Goal: Task Accomplishment & Management: Manage account settings

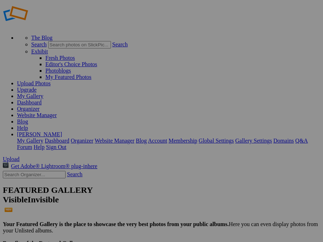
scroll to position [106, 0]
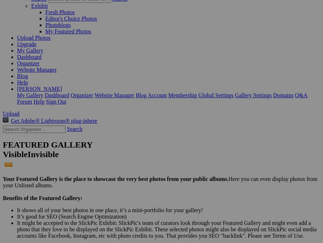
scroll to position [71, 0]
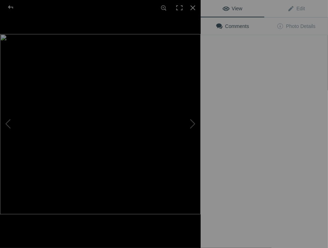
click at [201, 145] on button at bounding box center [174, 123] width 53 height 89
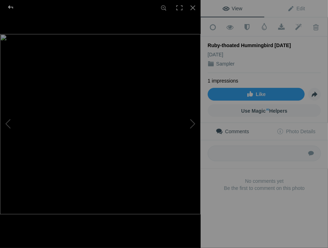
click at [13, 7] on div at bounding box center [11, 7] width 26 height 14
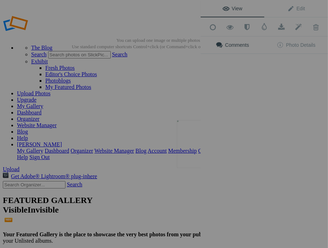
click at [214, 144] on div "View Edit Add to Quick Collection Remove from Quick Collection Hide from Public…" at bounding box center [265, 124] width 128 height 248
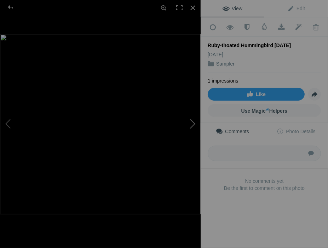
click at [194, 124] on button at bounding box center [174, 123] width 53 height 89
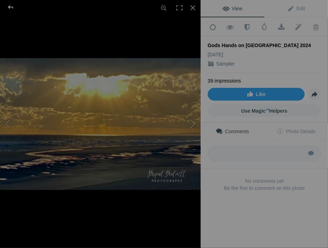
click at [11, 7] on div at bounding box center [11, 7] width 26 height 14
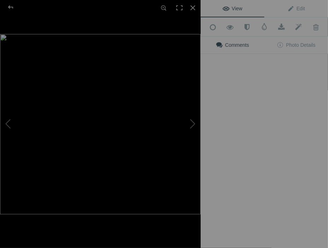
click at [211, 149] on div "View Edit Add to Quick Collection Remove from Quick Collection Hide from Public…" at bounding box center [265, 124] width 128 height 248
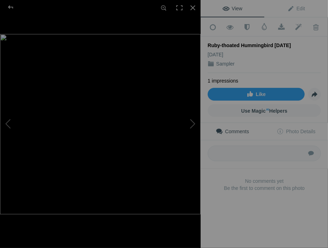
click at [99, 161] on img at bounding box center [100, 124] width 201 height 180
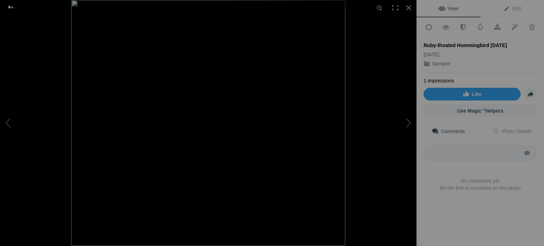
click at [14, 9] on div at bounding box center [11, 7] width 26 height 14
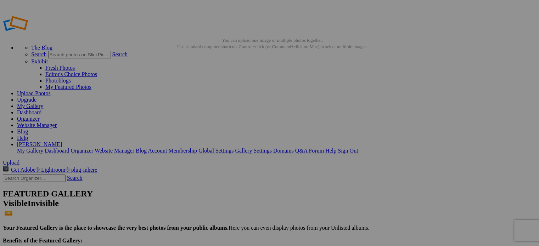
drag, startPoint x: 222, startPoint y: 134, endPoint x: 230, endPoint y: 134, distance: 8.2
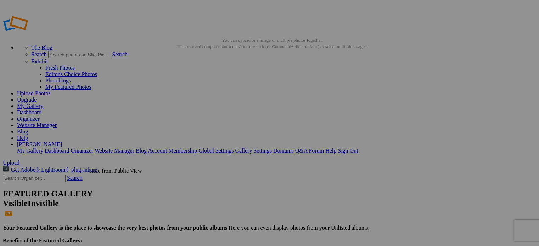
type input "Ruby-thoated Hummingbird"
drag, startPoint x: 115, startPoint y: 185, endPoint x: 118, endPoint y: 195, distance: 10.9
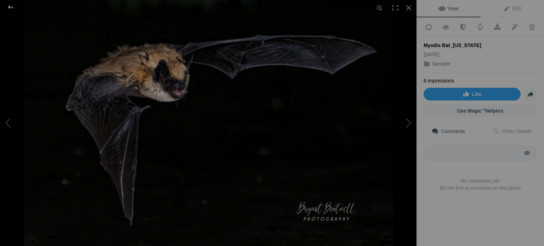
click at [8, 6] on div at bounding box center [11, 7] width 26 height 14
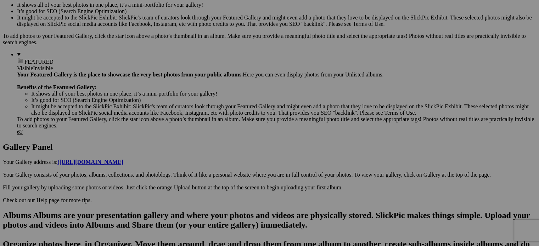
scroll to position [283, 0]
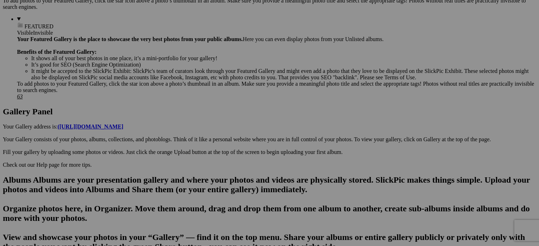
drag, startPoint x: 130, startPoint y: 182, endPoint x: 112, endPoint y: 162, distance: 27.4
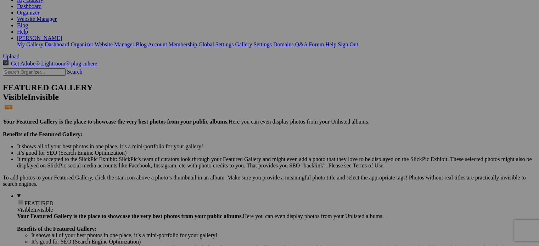
scroll to position [0, 0]
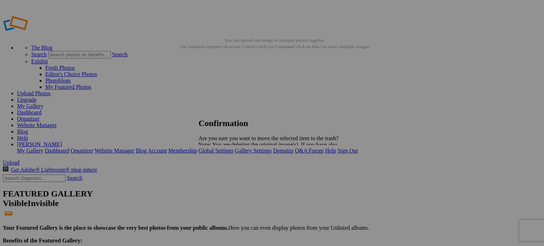
click at [223, 169] on span "Yes" at bounding box center [218, 170] width 8 height 6
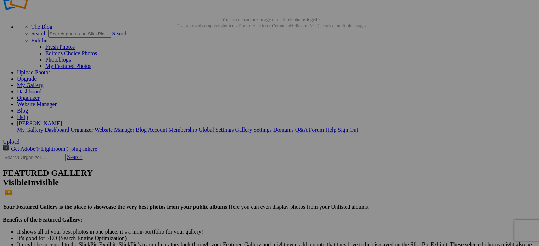
scroll to position [17, 0]
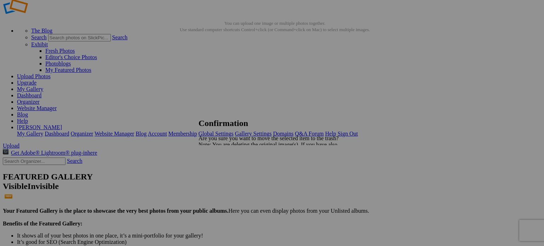
click at [223, 170] on span "Yes" at bounding box center [218, 170] width 8 height 6
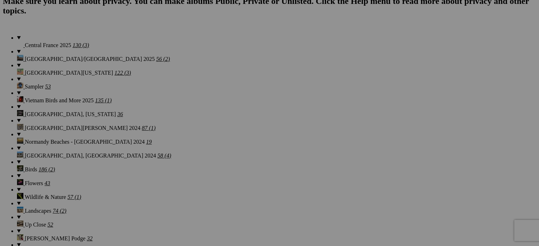
scroll to position [671, 0]
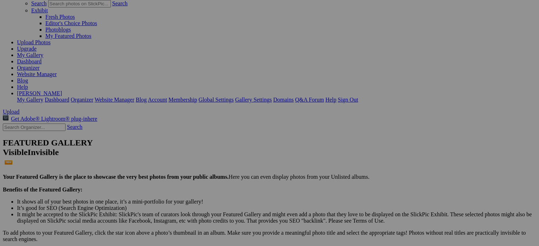
scroll to position [139, 0]
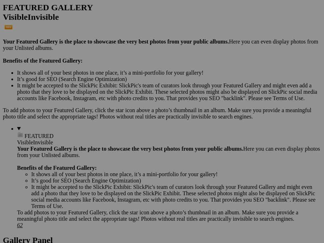
scroll to position [248, 0]
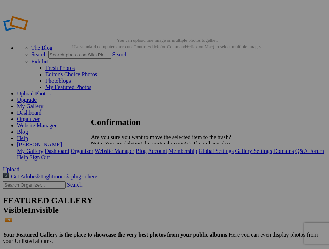
click at [115, 168] on span "Yes" at bounding box center [111, 168] width 8 height 6
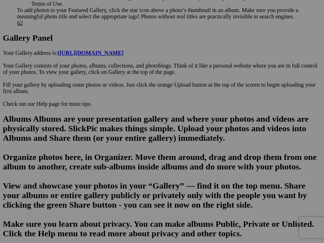
scroll to position [390, 0]
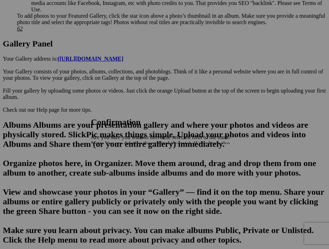
click at [115, 168] on span "Yes" at bounding box center [111, 168] width 8 height 6
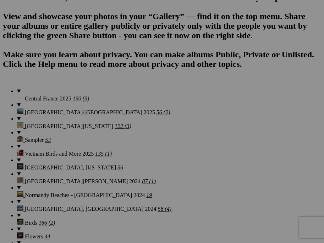
scroll to position [567, 0]
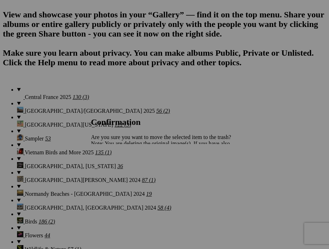
click at [115, 170] on span "Yes" at bounding box center [111, 168] width 8 height 6
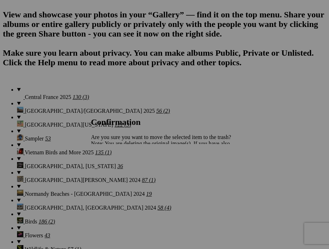
click at [115, 169] on span "Yes" at bounding box center [111, 168] width 8 height 6
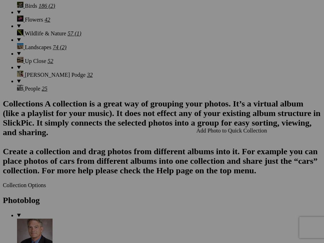
scroll to position [921, 0]
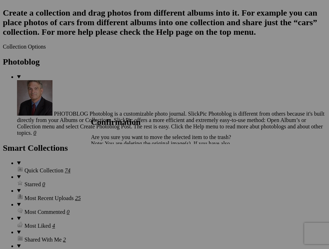
click at [107, 169] on span "Cancel" at bounding box center [99, 168] width 16 height 6
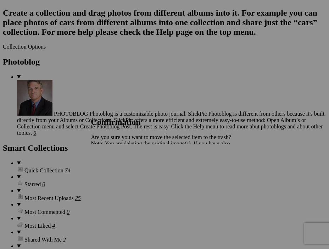
click at [115, 166] on link "Yes" at bounding box center [111, 168] width 8 height 6
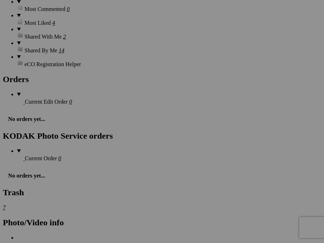
scroll to position [1134, 0]
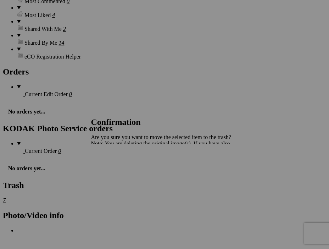
click at [115, 168] on span "Yes" at bounding box center [111, 168] width 8 height 6
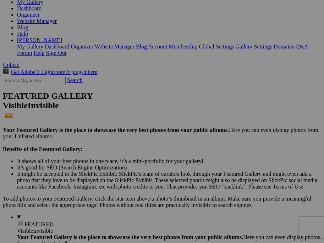
scroll to position [0, 0]
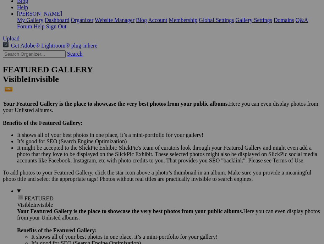
scroll to position [177, 0]
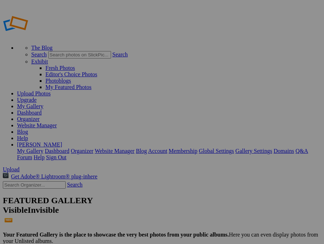
drag, startPoint x: 209, startPoint y: 177, endPoint x: 228, endPoint y: 177, distance: 18.8
type input "Morning Glory"
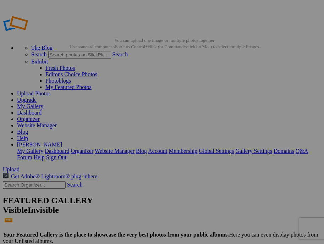
drag, startPoint x: 274, startPoint y: 176, endPoint x: 299, endPoint y: 176, distance: 25.5
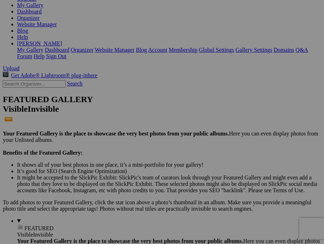
scroll to position [106, 0]
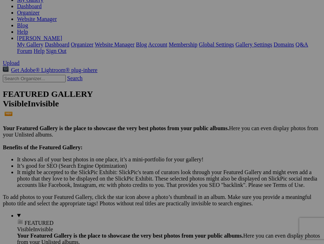
type input "[PERSON_NAME] Cap"
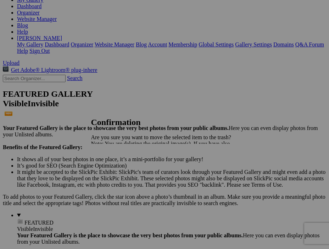
click at [115, 168] on span "Yes" at bounding box center [111, 168] width 8 height 6
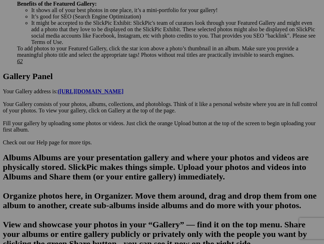
scroll to position [390, 0]
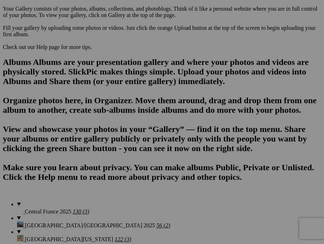
scroll to position [425, 0]
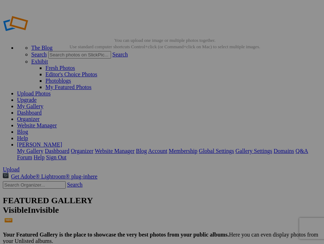
click at [43, 103] on link "My Gallery" at bounding box center [30, 106] width 26 height 6
